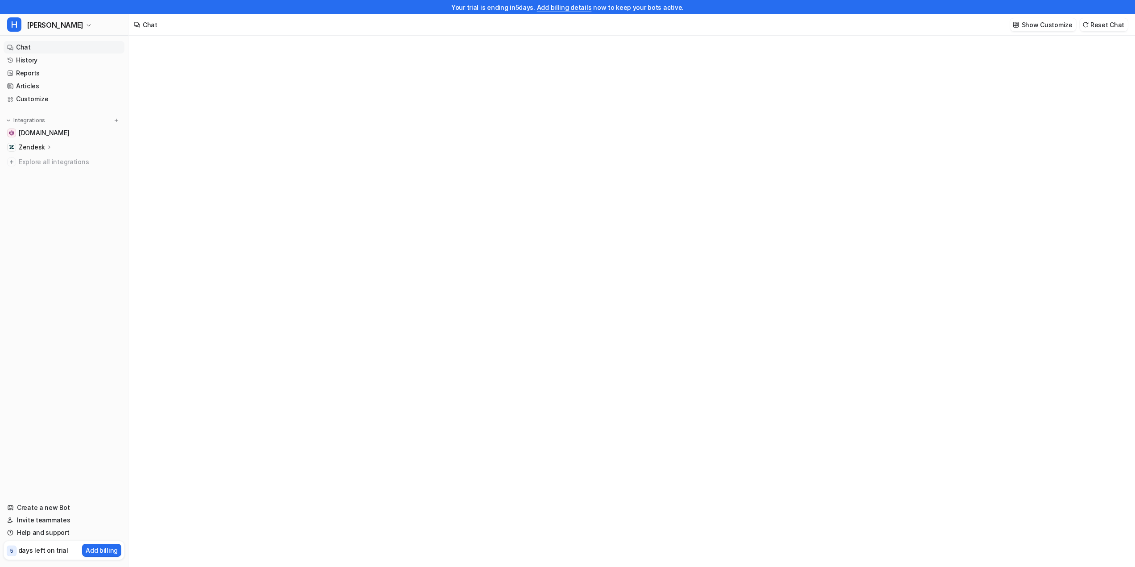
type textarea "**********"
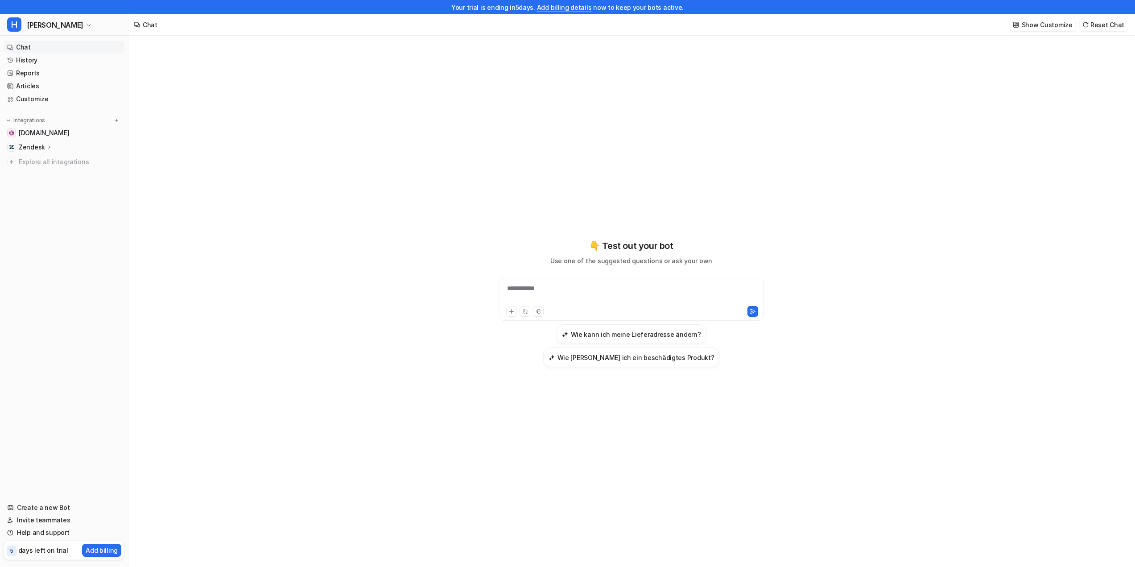
click at [288, 302] on div "**********" at bounding box center [631, 309] width 1006 height 546
